Goal: Navigation & Orientation: Find specific page/section

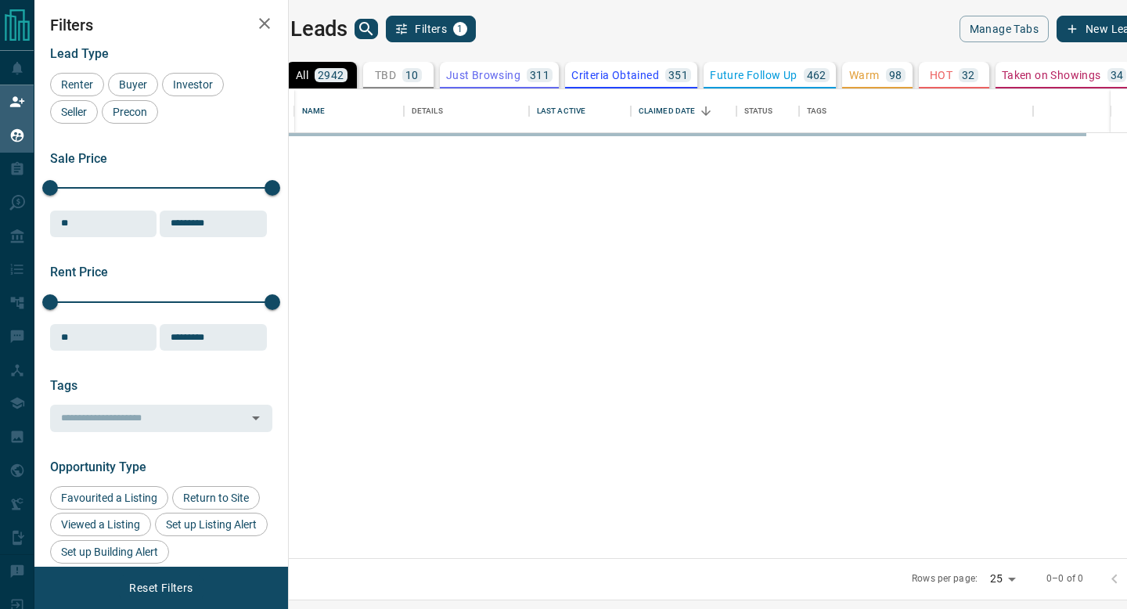
scroll to position [469, 831]
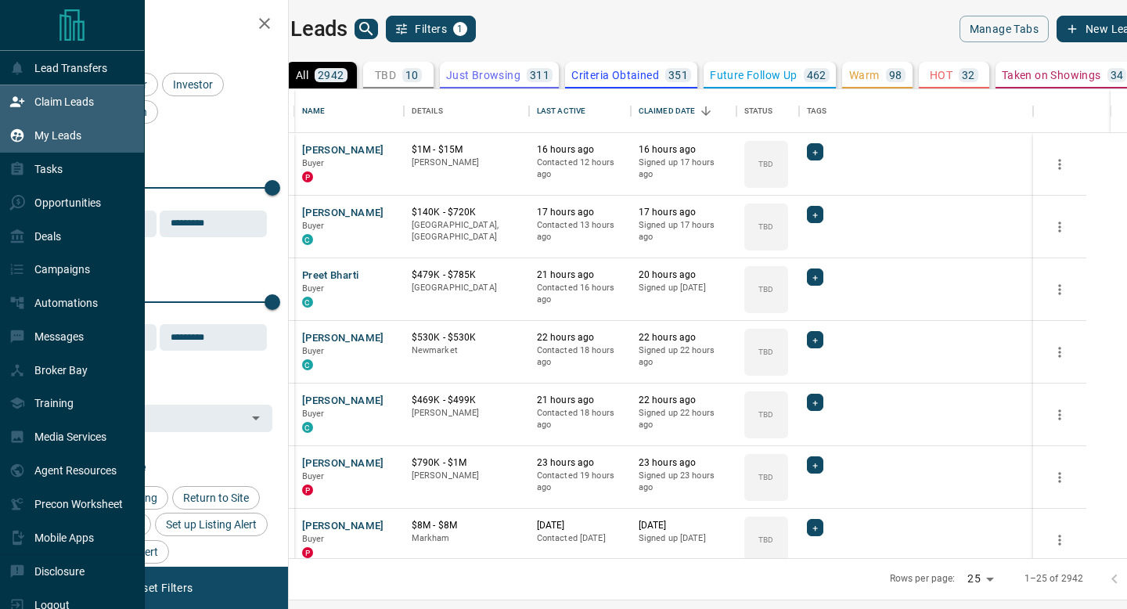
click at [22, 107] on icon at bounding box center [17, 102] width 16 height 16
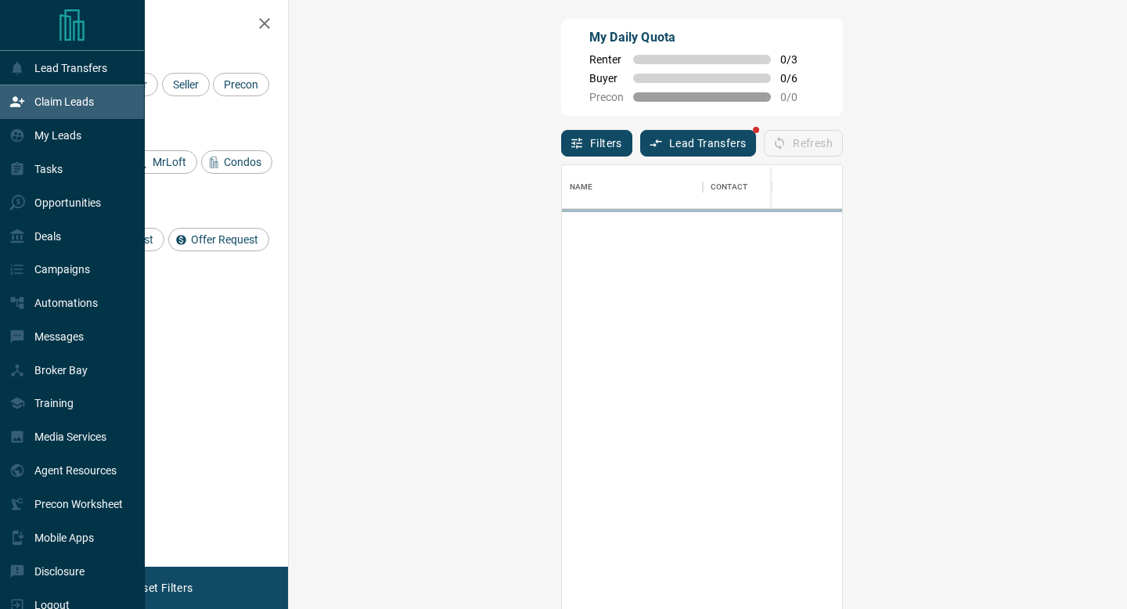
scroll to position [462, 805]
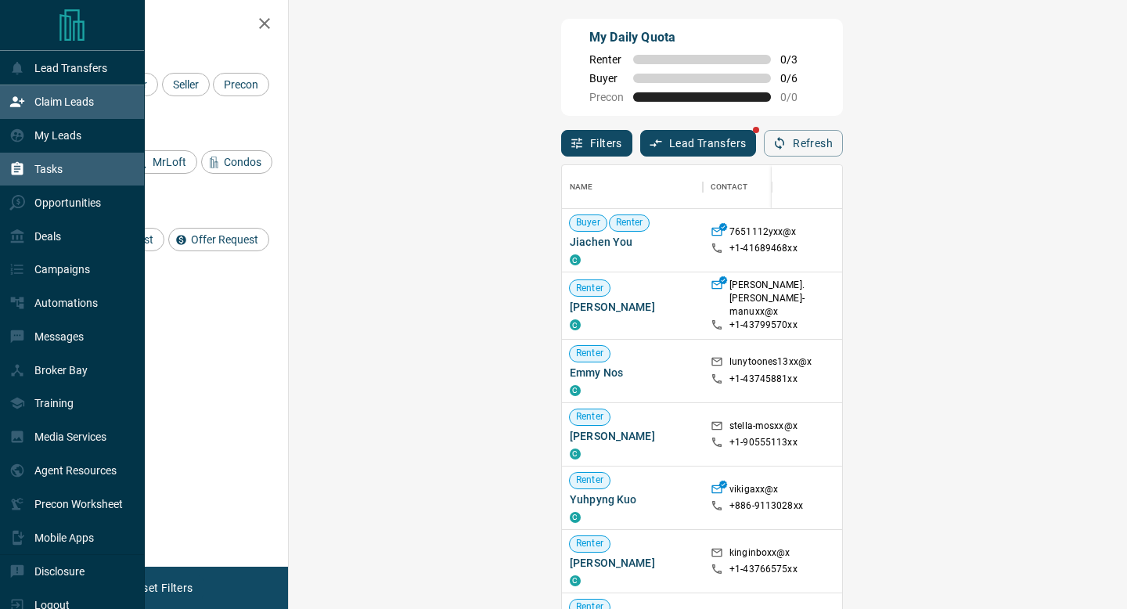
click at [22, 176] on icon at bounding box center [17, 169] width 16 height 16
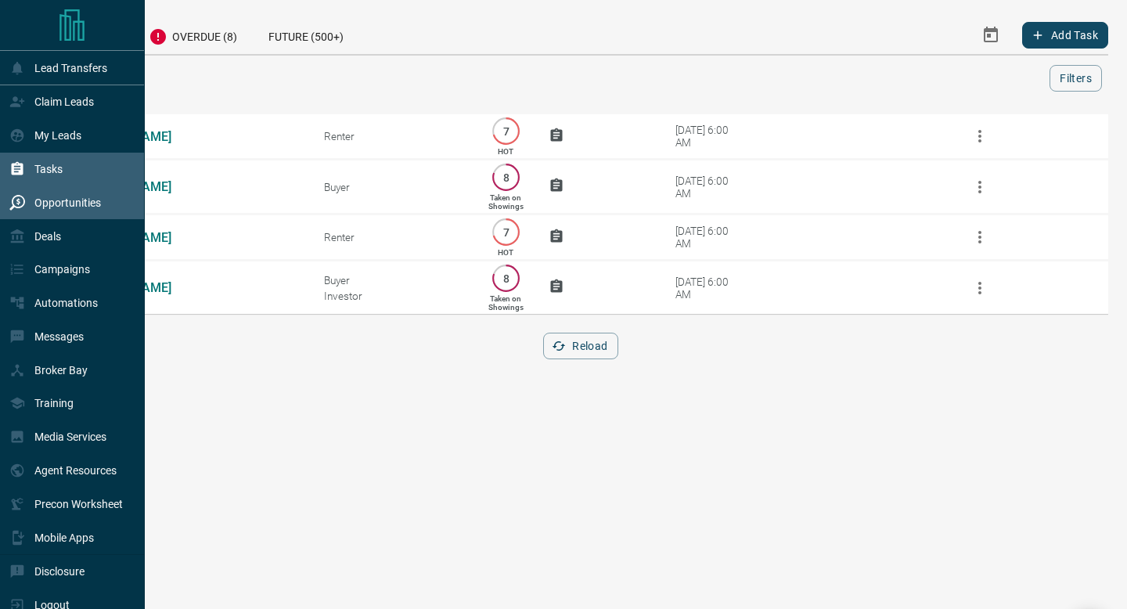
click at [61, 203] on p "Opportunities" at bounding box center [67, 202] width 67 height 13
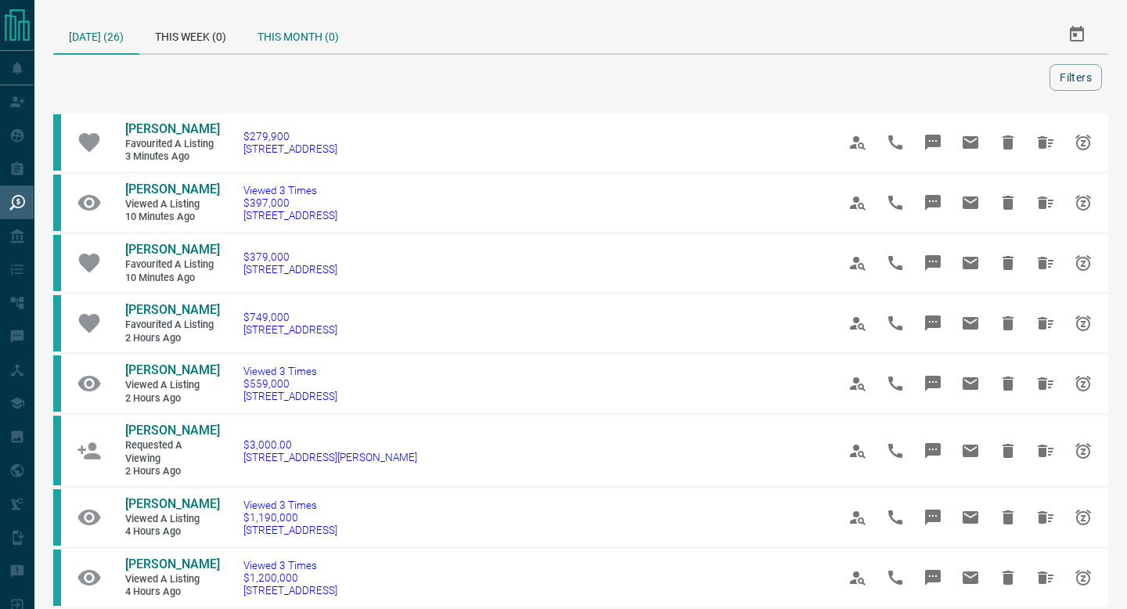
click at [294, 23] on div "This Month (0)" at bounding box center [298, 35] width 113 height 38
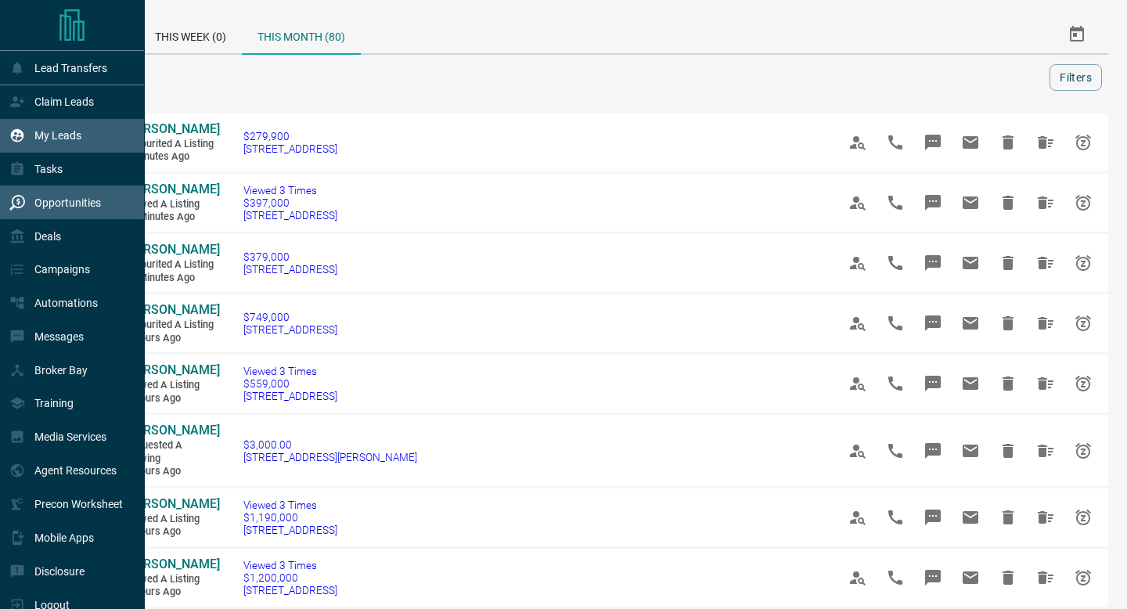
click at [3, 132] on div "My Leads" at bounding box center [72, 136] width 145 height 34
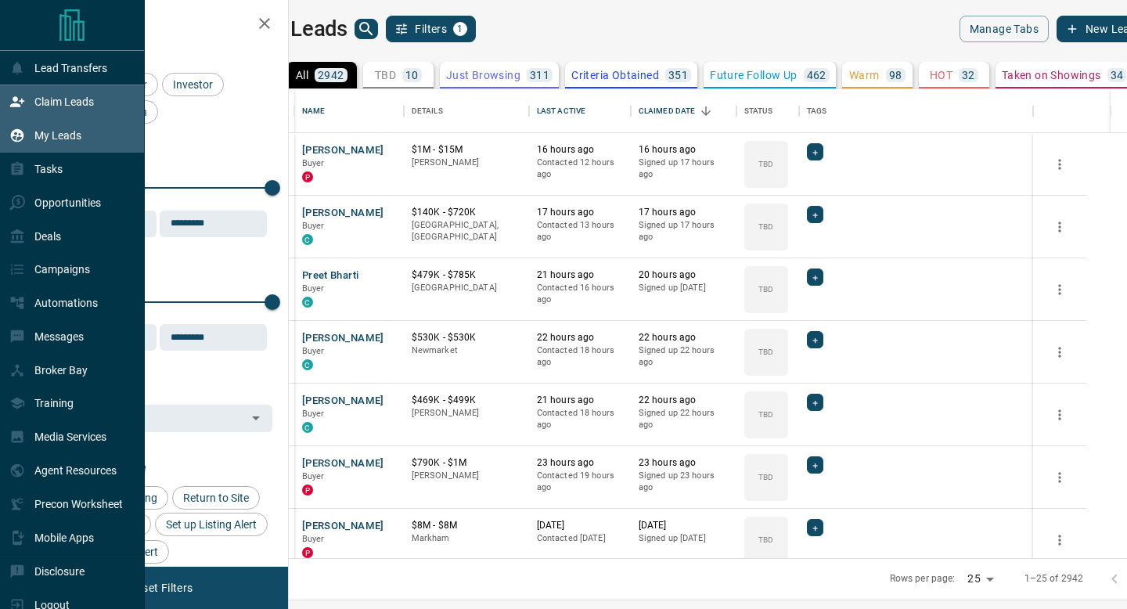
scroll to position [469, 831]
click at [26, 96] on div "Claim Leads" at bounding box center [51, 102] width 85 height 26
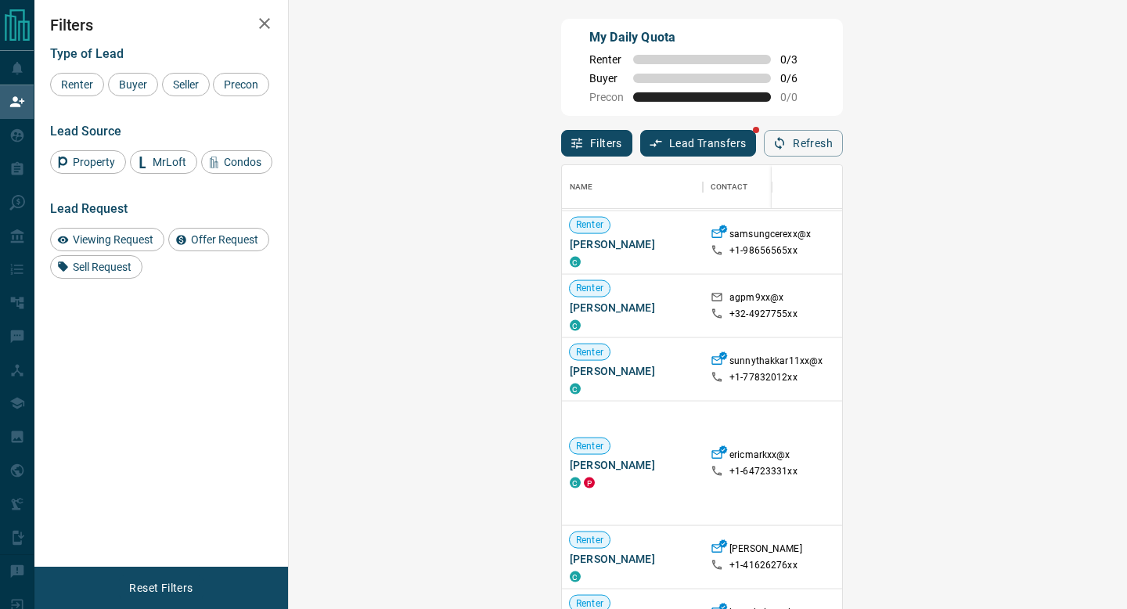
scroll to position [2622, 0]
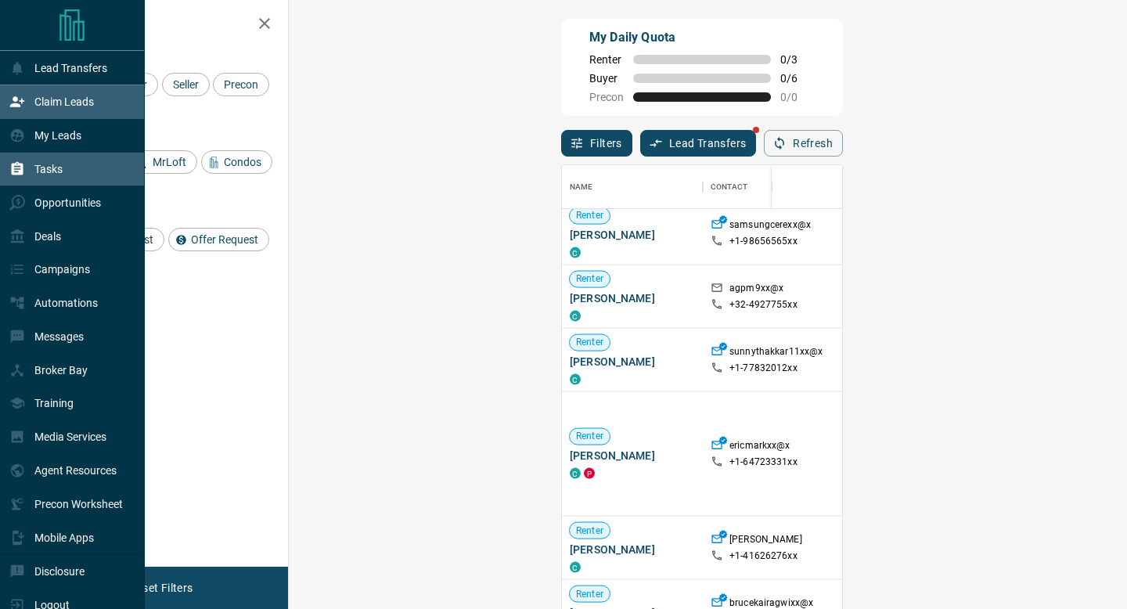
click at [52, 171] on p "Tasks" at bounding box center [48, 169] width 28 height 13
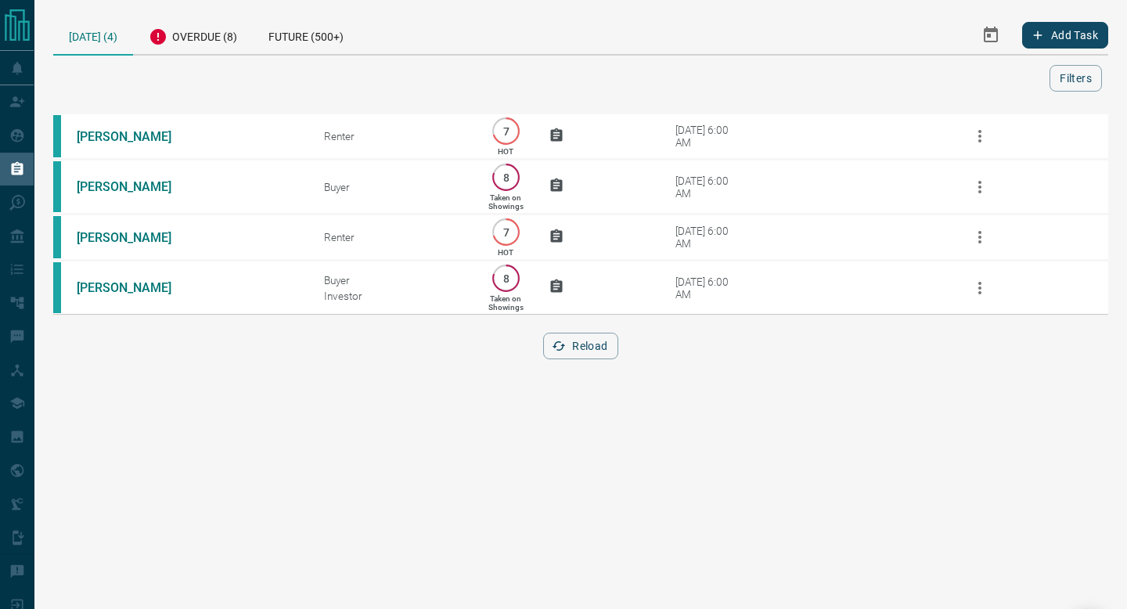
click at [579, 378] on div "[PERSON_NAME] 7 HOT [DATE] 6:00 AM [PERSON_NAME] Buyer 8 Taken on Showings [DAT…" at bounding box center [580, 245] width 1055 height 266
click at [583, 359] on button "Reload" at bounding box center [580, 346] width 74 height 27
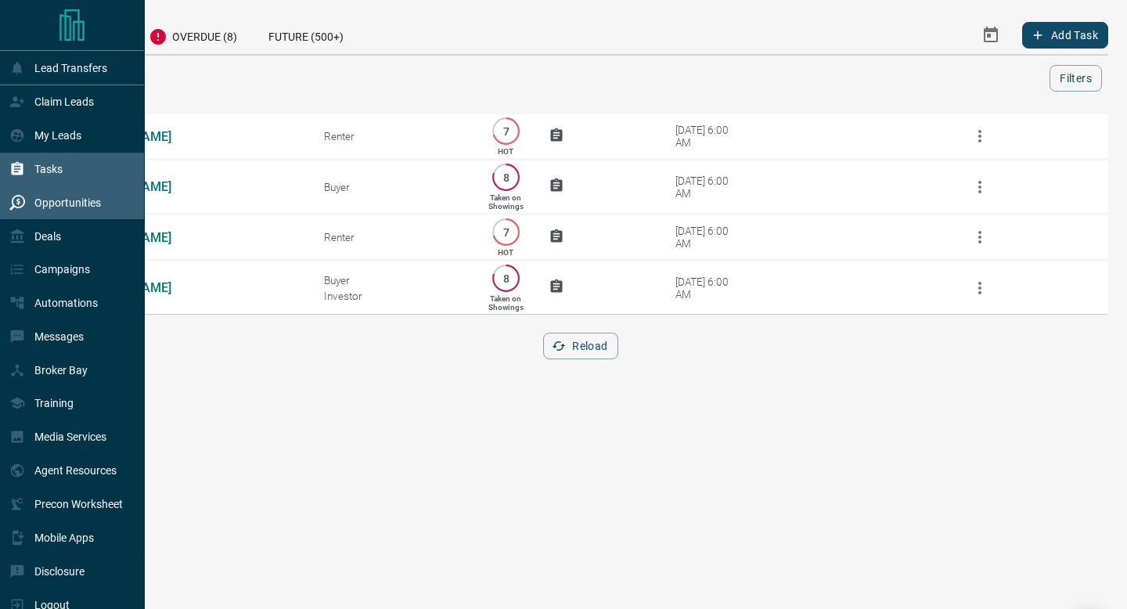
click at [85, 206] on p "Opportunities" at bounding box center [67, 202] width 67 height 13
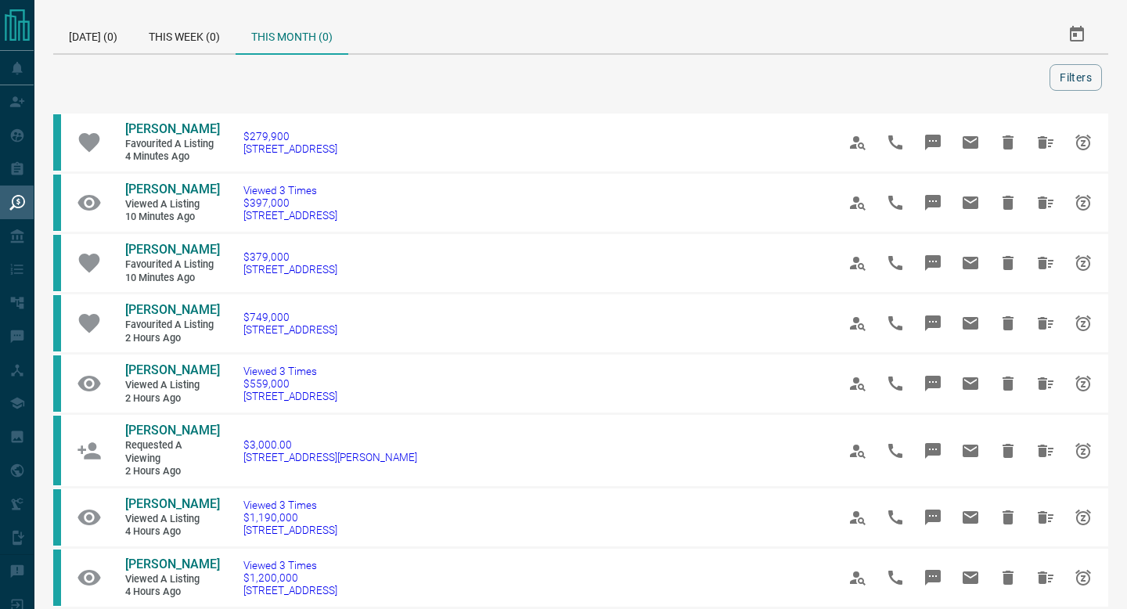
click at [328, 42] on div "This Month (0)" at bounding box center [292, 35] width 113 height 39
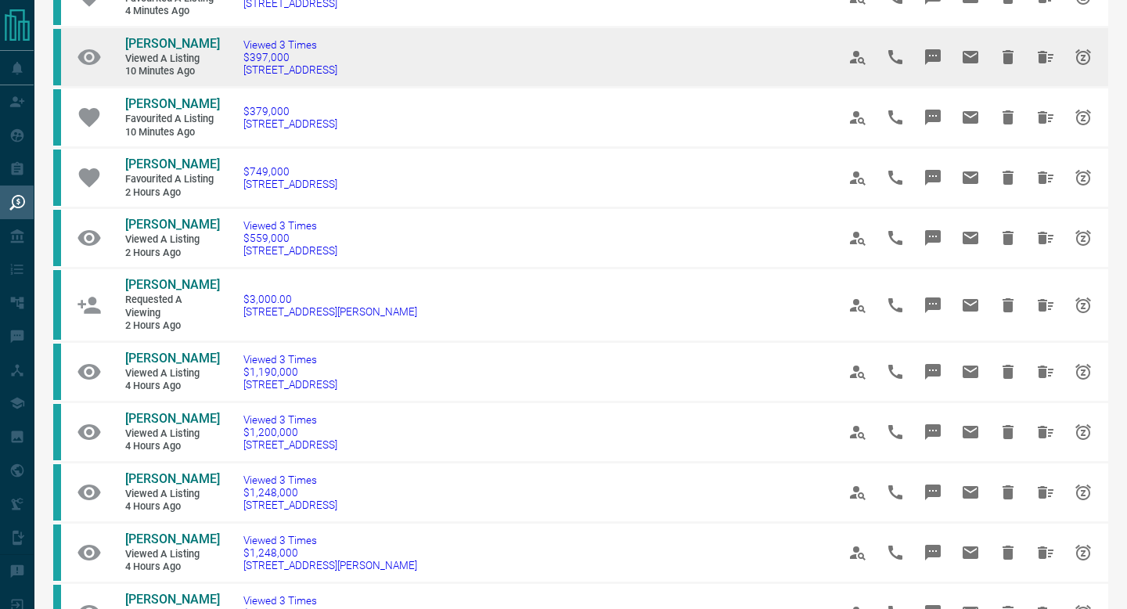
scroll to position [163, 0]
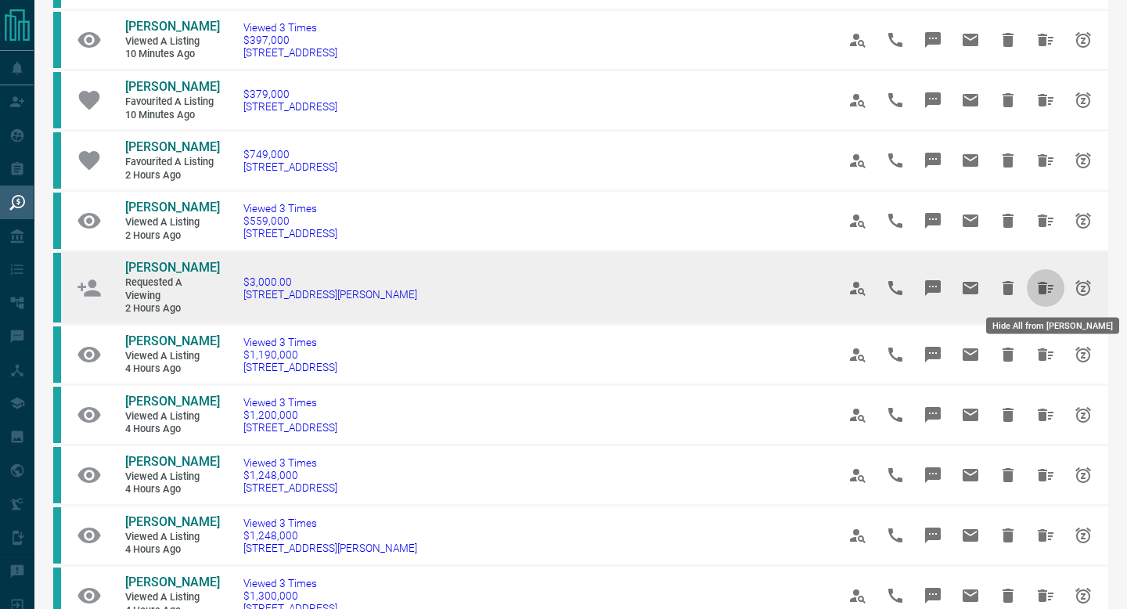
click at [1050, 291] on icon "Hide All from Jason Francis" at bounding box center [1046, 288] width 16 height 13
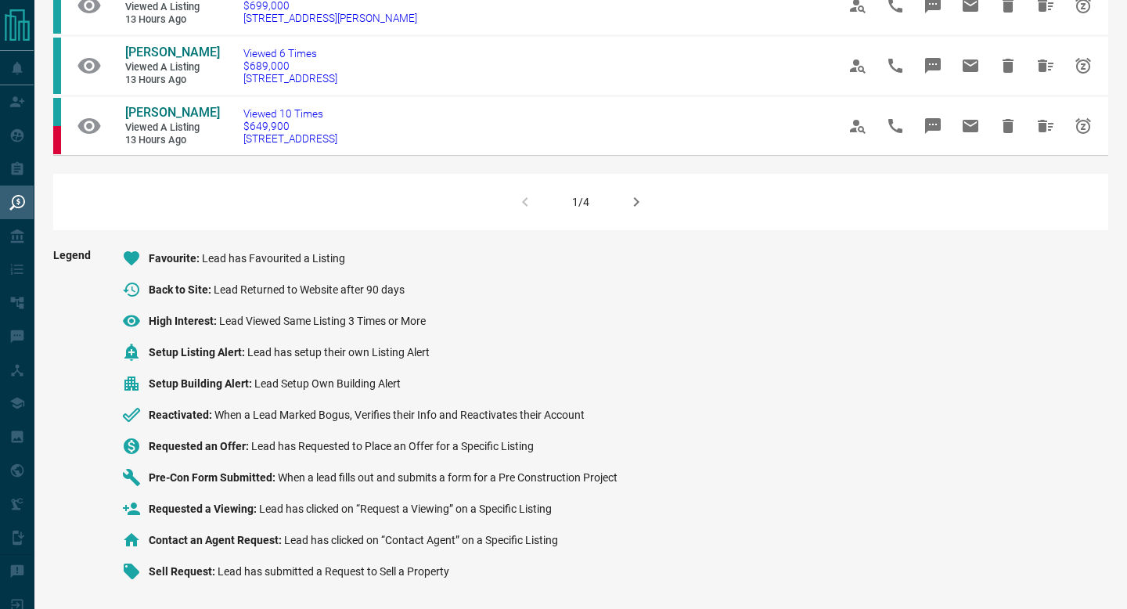
scroll to position [1211, 0]
click at [660, 222] on div "1/4" at bounding box center [580, 202] width 1055 height 56
click at [633, 207] on icon "button" at bounding box center [636, 202] width 19 height 19
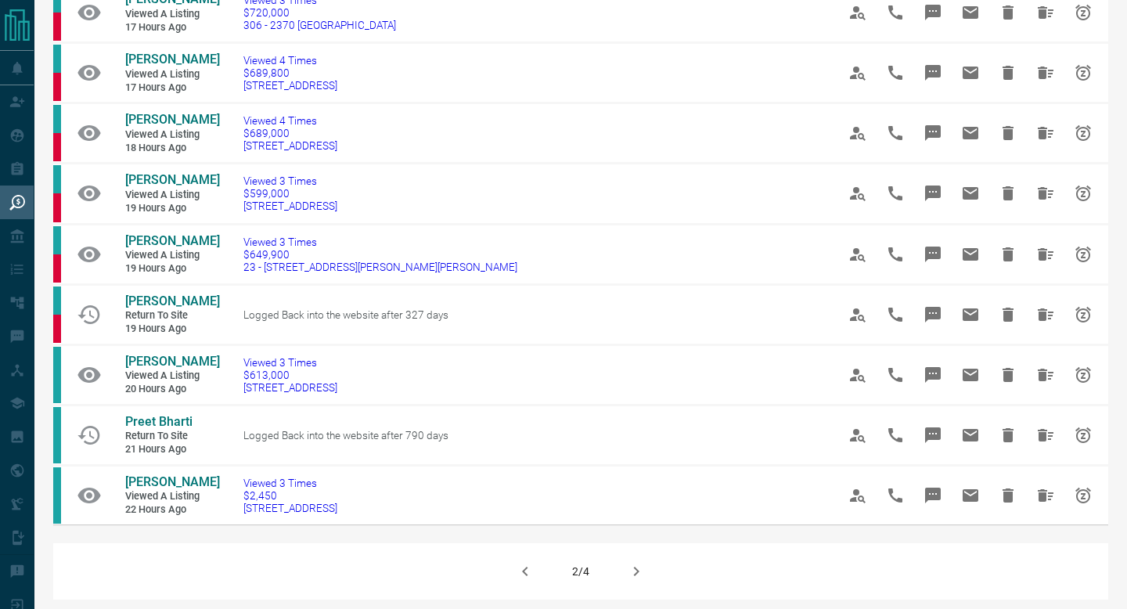
scroll to position [1358, 0]
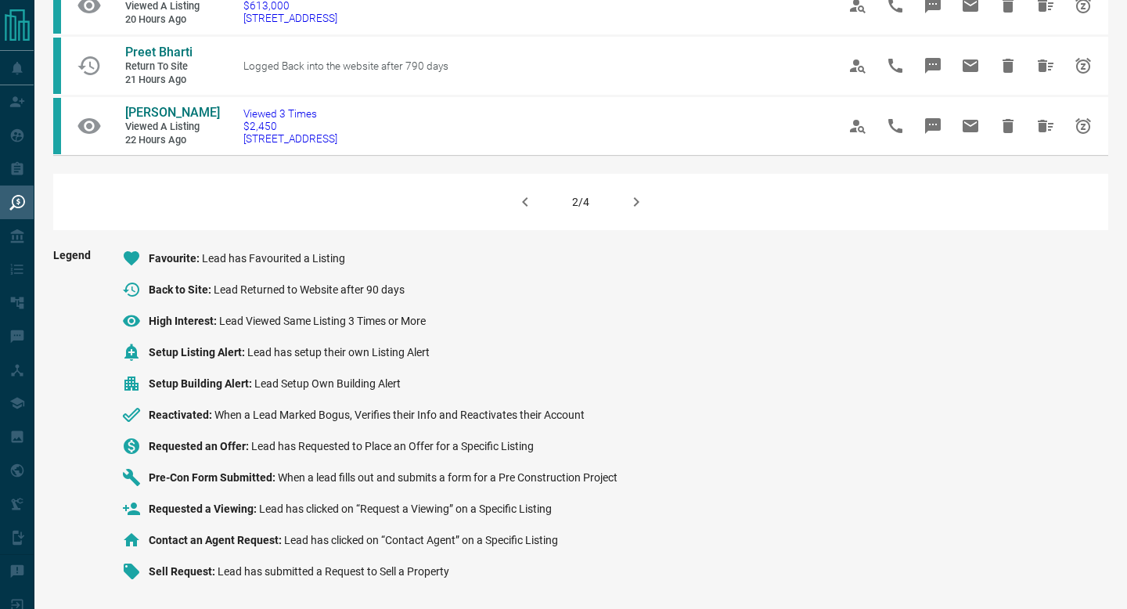
click at [611, 198] on div "2/4" at bounding box center [580, 202] width 1055 height 56
click at [636, 200] on icon "button" at bounding box center [636, 201] width 5 height 9
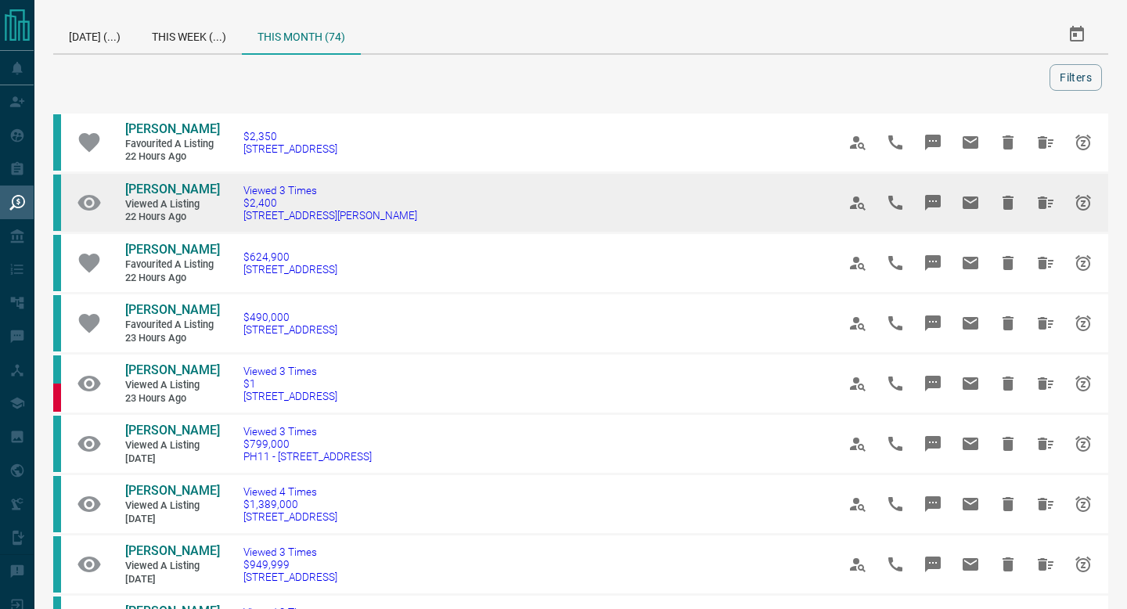
scroll to position [1228, 0]
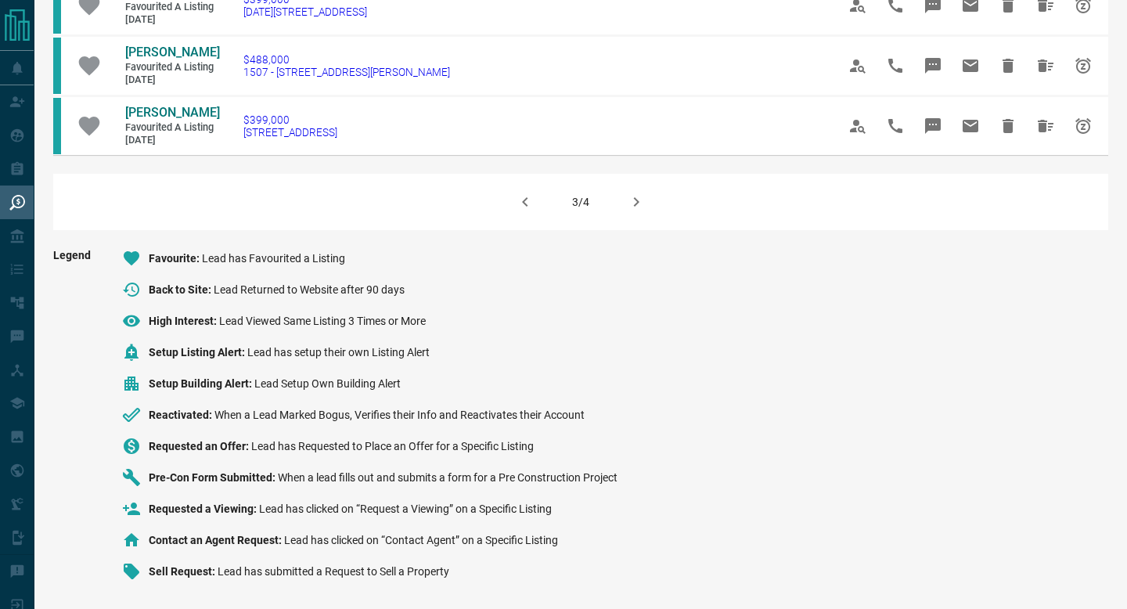
click at [643, 225] on div "3/4" at bounding box center [580, 202] width 1055 height 56
click at [640, 215] on button "button" at bounding box center [637, 202] width 38 height 38
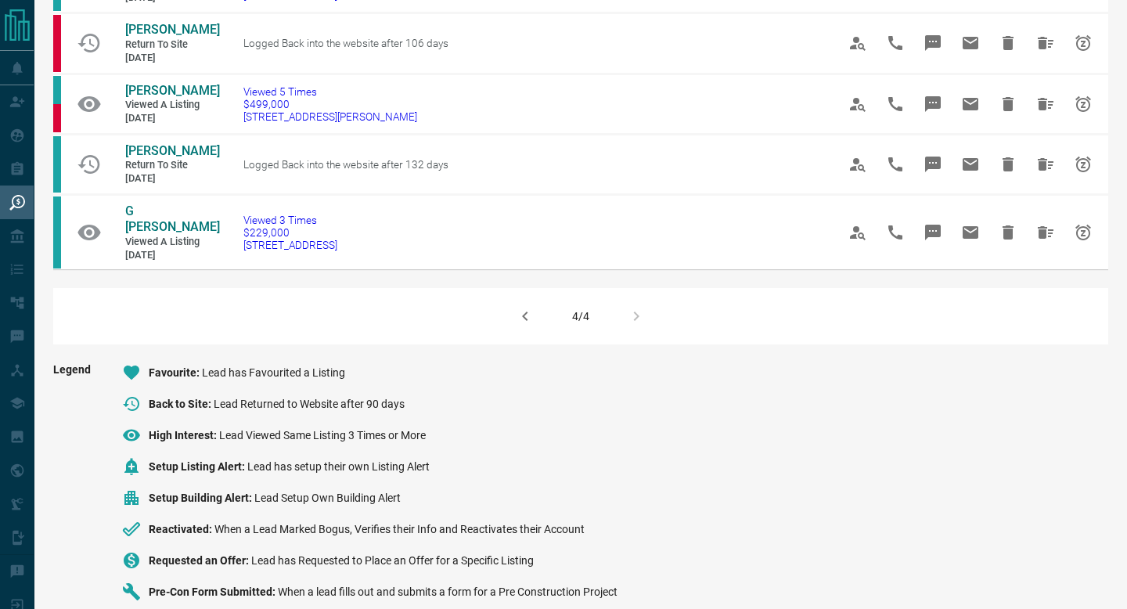
scroll to position [680, 0]
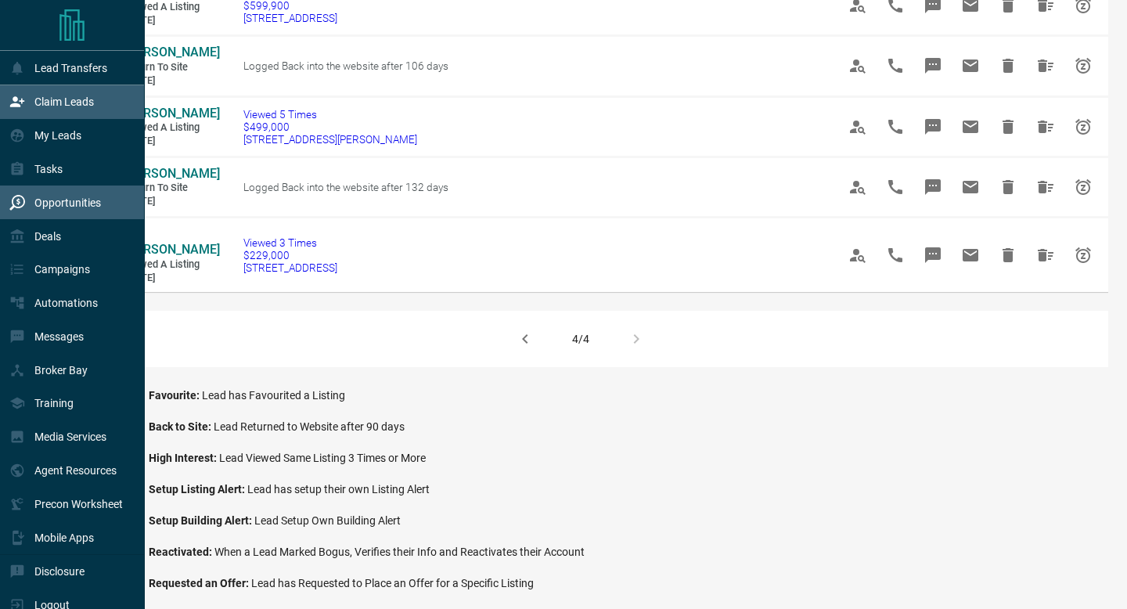
click at [25, 100] on div "Claim Leads" at bounding box center [51, 102] width 85 height 26
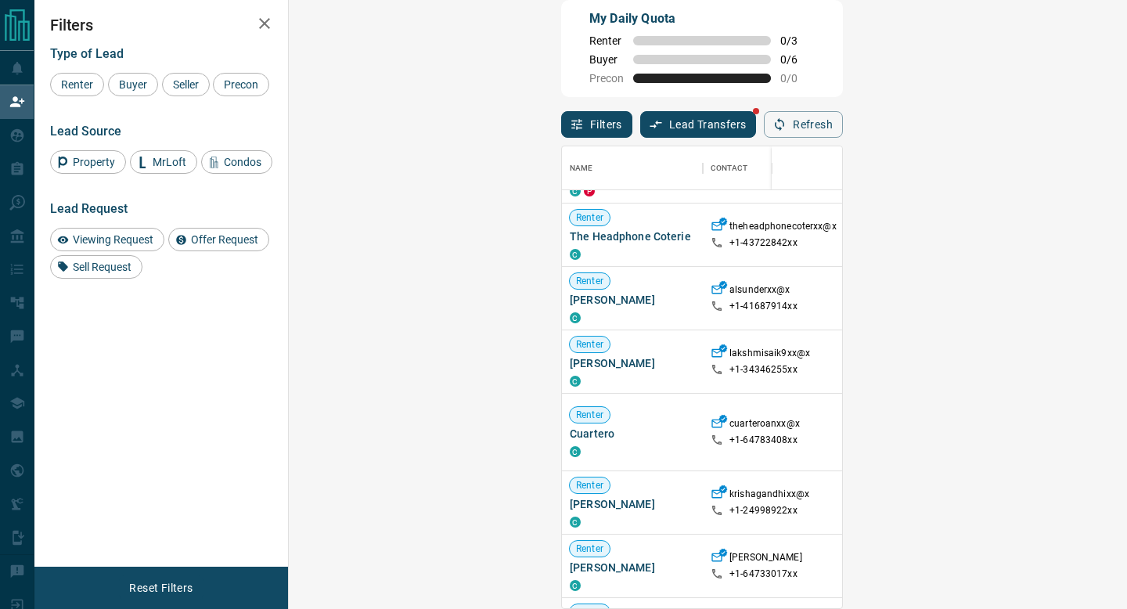
scroll to position [326, 0]
